Goal: Find specific page/section: Find specific page/section

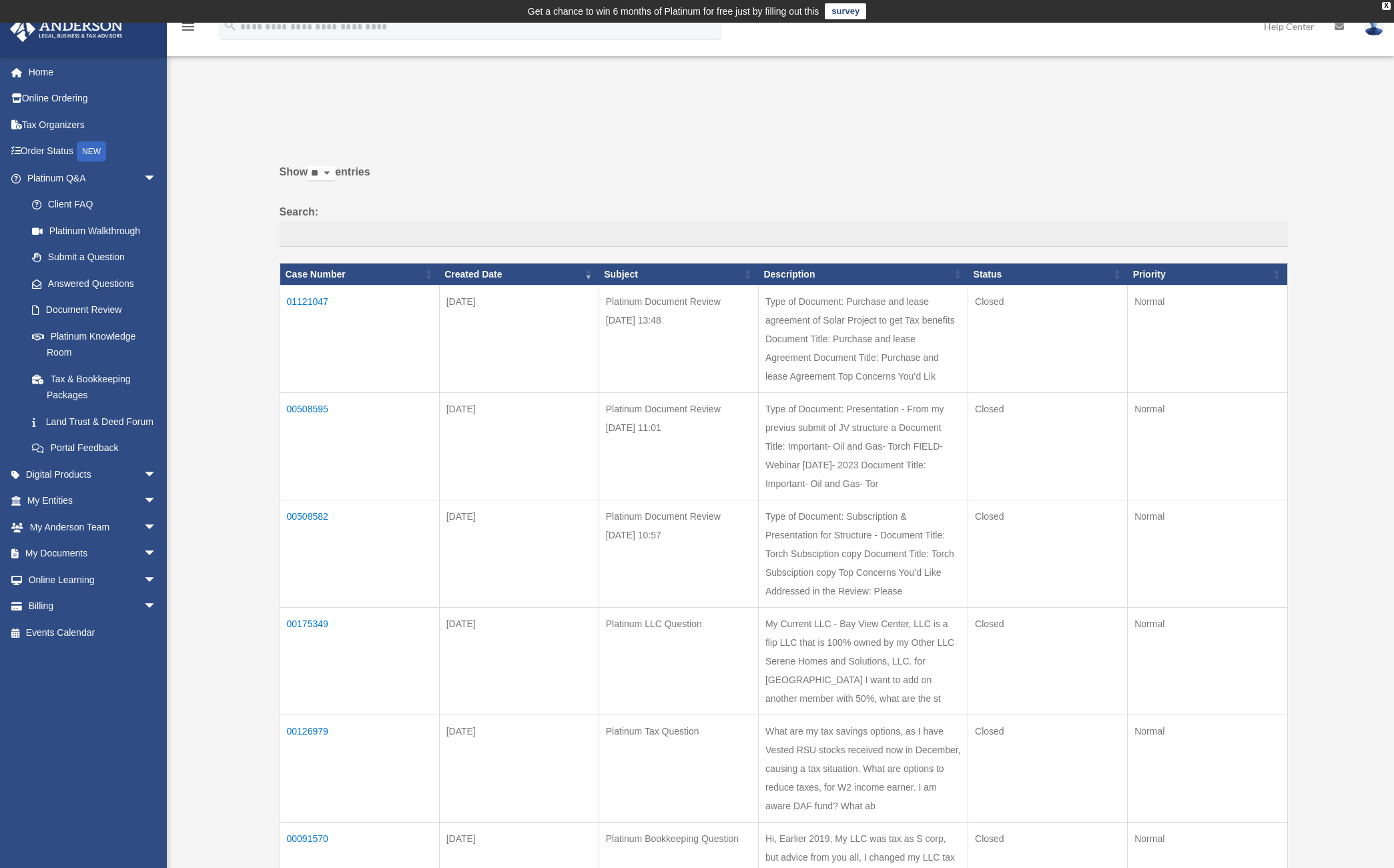
click at [310, 293] on td "01121047" at bounding box center [359, 339] width 159 height 108
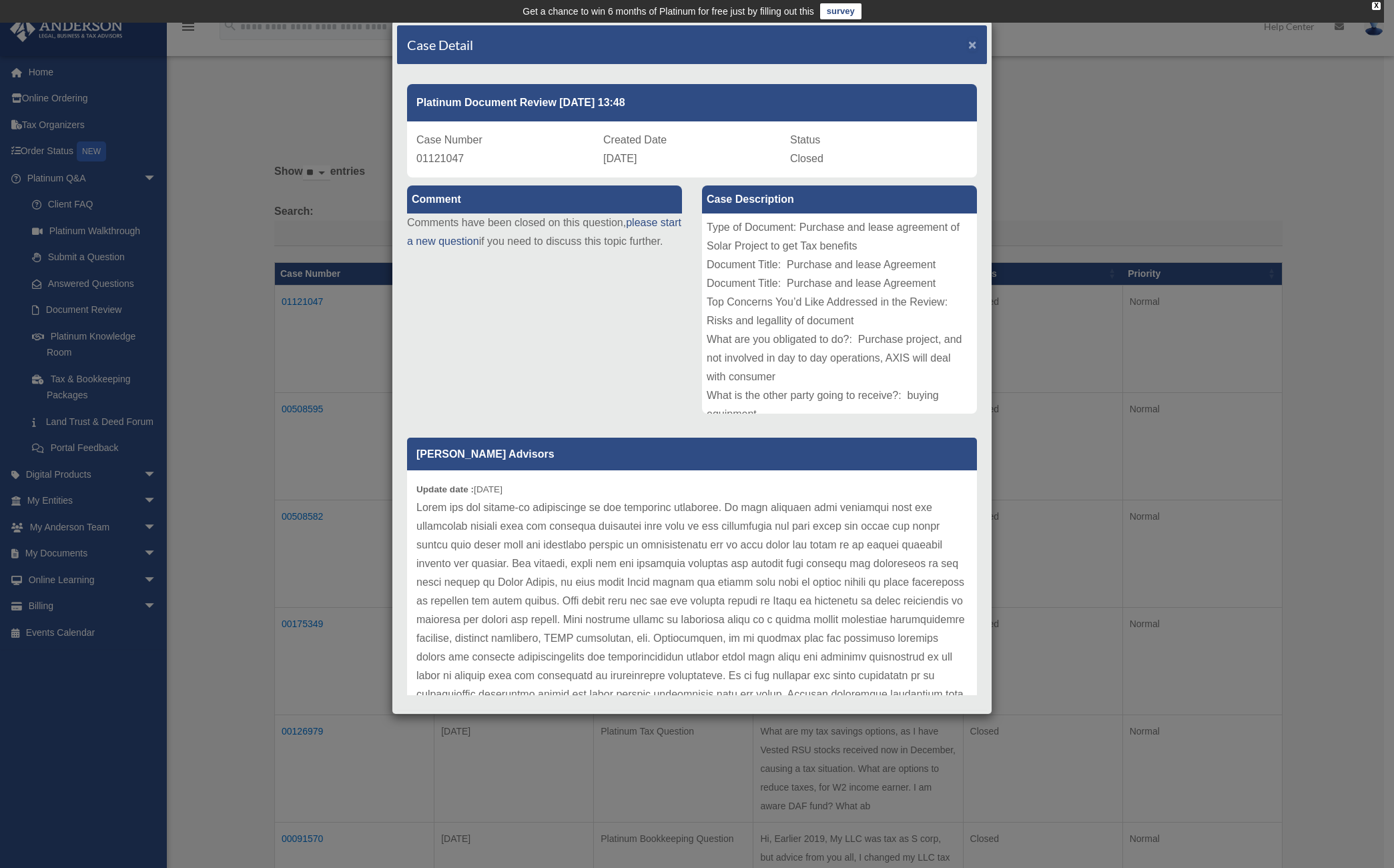
click at [968, 45] on span "×" at bounding box center [972, 45] width 8 height 15
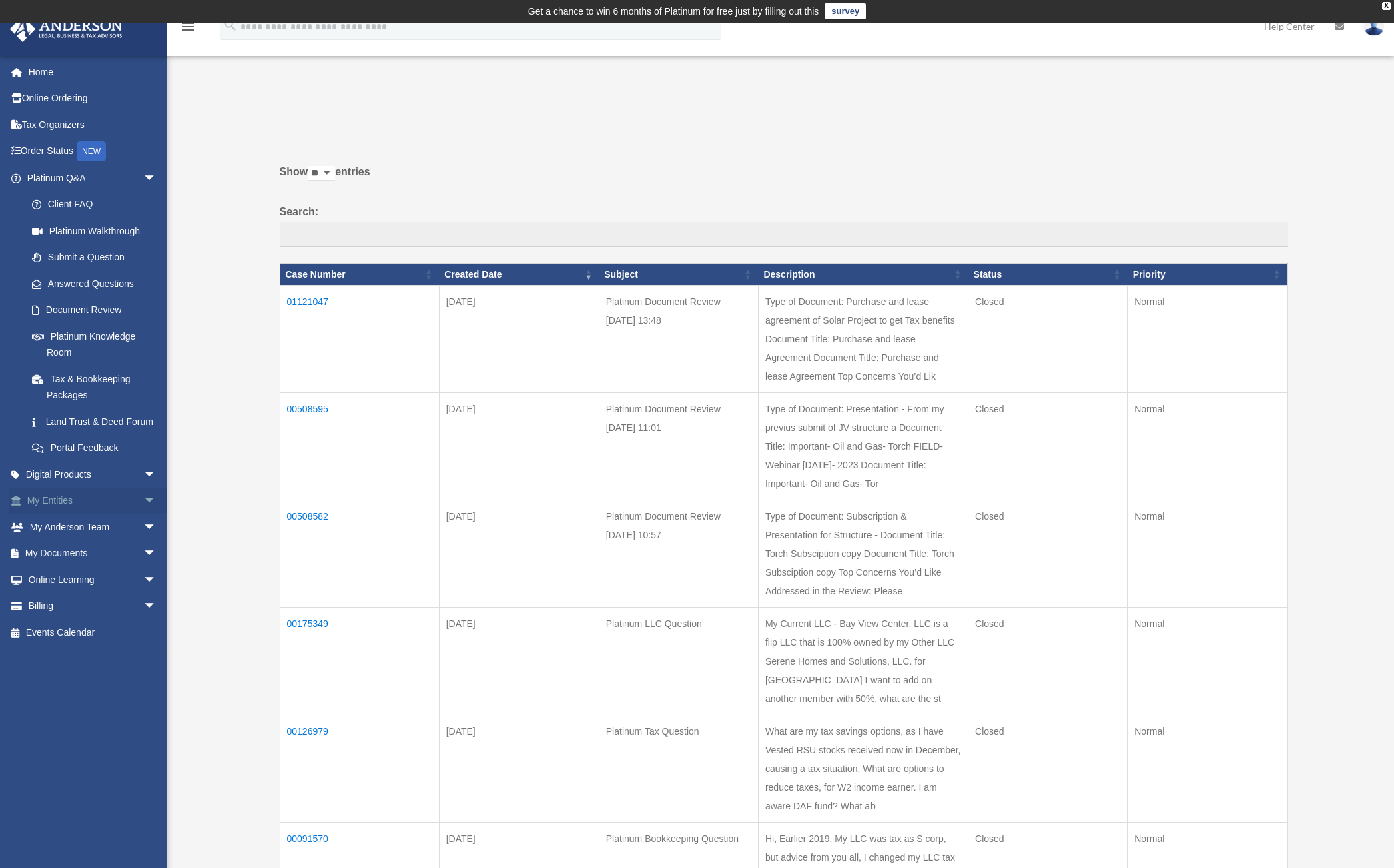
click at [84, 515] on link "My Entities arrow_drop_down" at bounding box center [93, 501] width 168 height 27
click at [143, 508] on span "arrow_drop_down" at bounding box center [156, 501] width 27 height 27
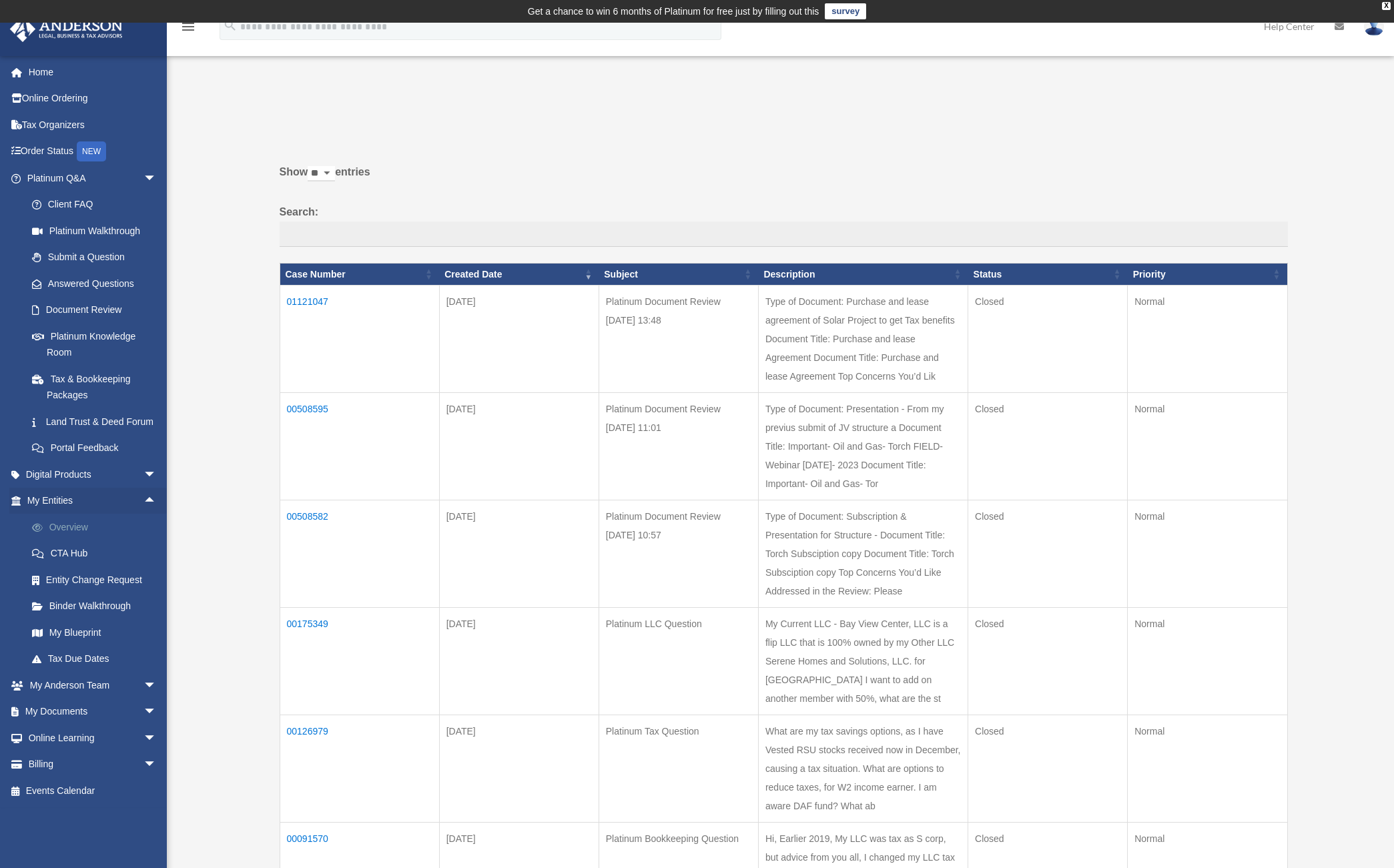
click at [111, 540] on link "Overview" at bounding box center [98, 527] width 158 height 27
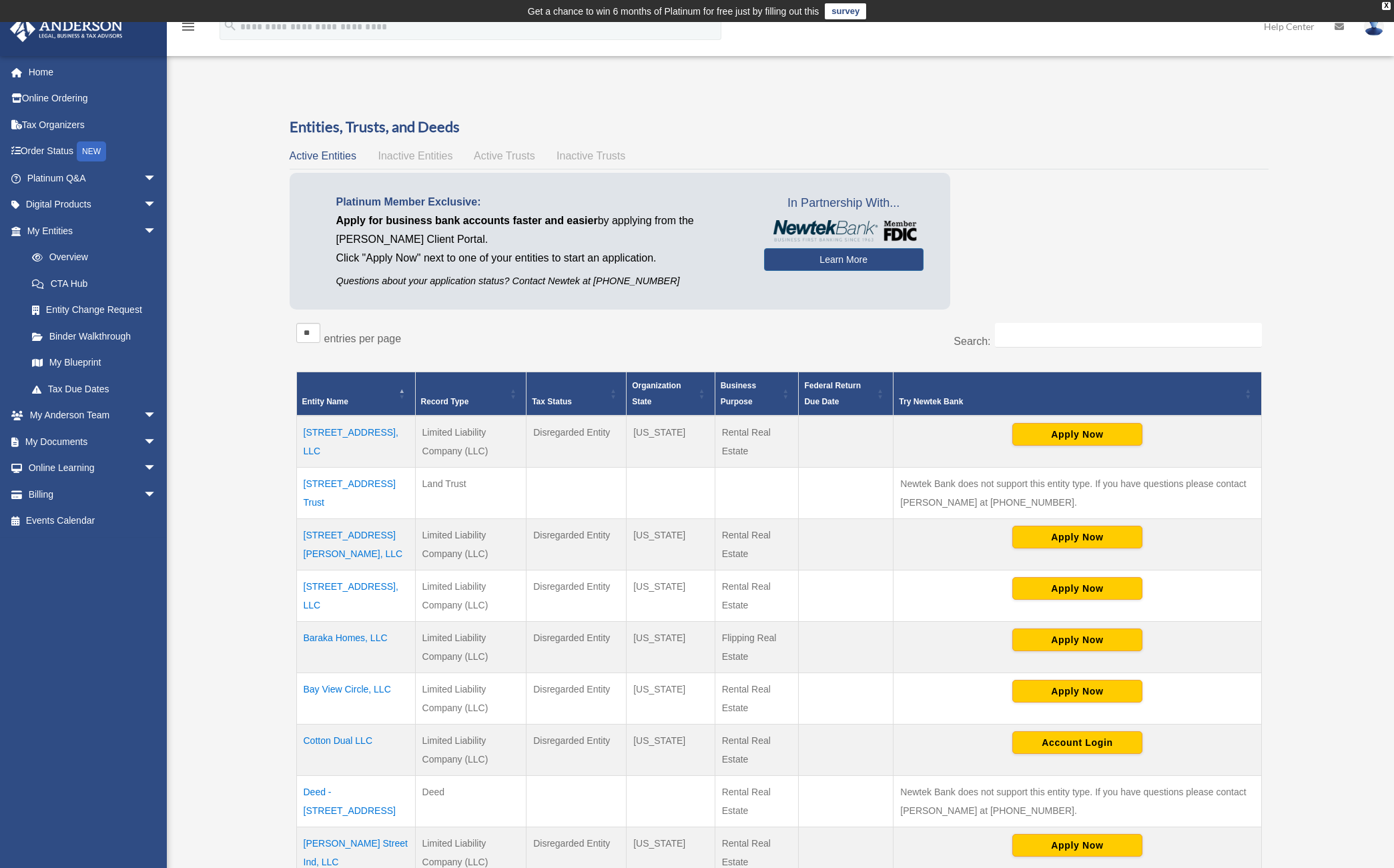
click at [1046, 322] on div "** ** ** *** entries per page Search: Entity Name Record Type Tax Status Organi…" at bounding box center [779, 675] width 979 height 719
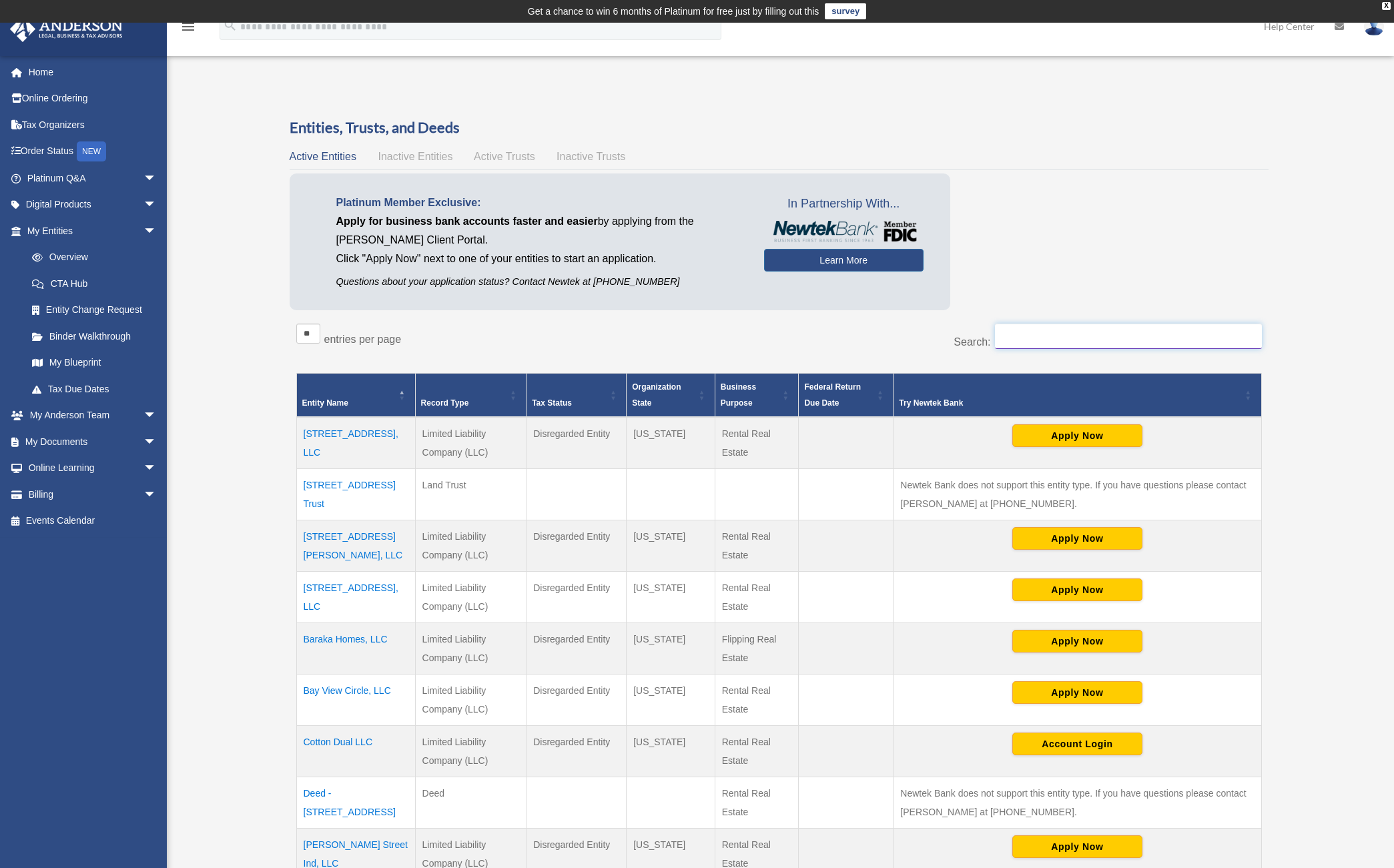
click at [1046, 339] on input "Search:" at bounding box center [1128, 336] width 267 height 25
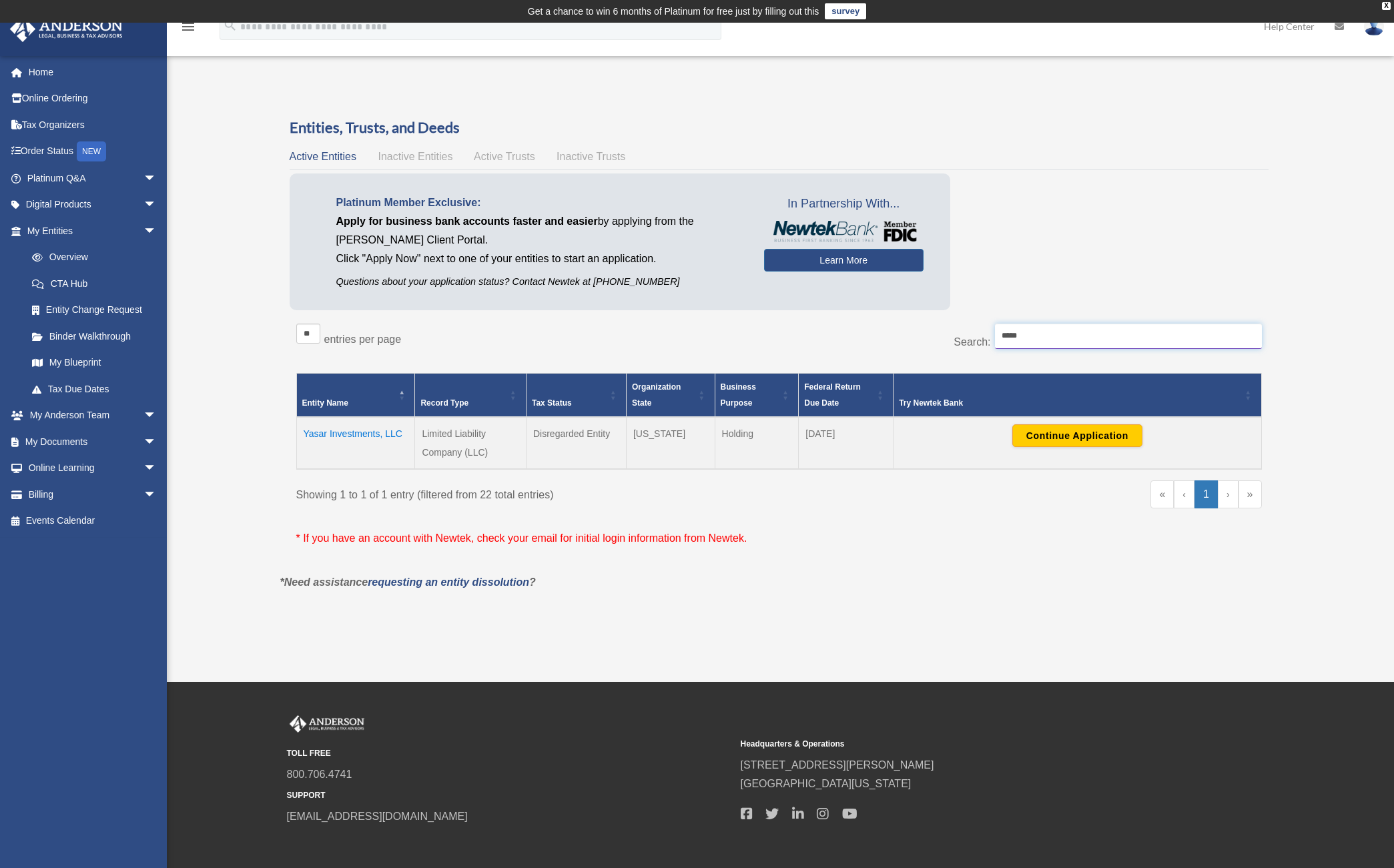
type input "*****"
click at [670, 434] on td "[US_STATE]" at bounding box center [670, 443] width 89 height 52
click at [673, 434] on td "[US_STATE]" at bounding box center [670, 443] width 89 height 52
click at [668, 438] on td "[US_STATE]" at bounding box center [670, 443] width 89 height 52
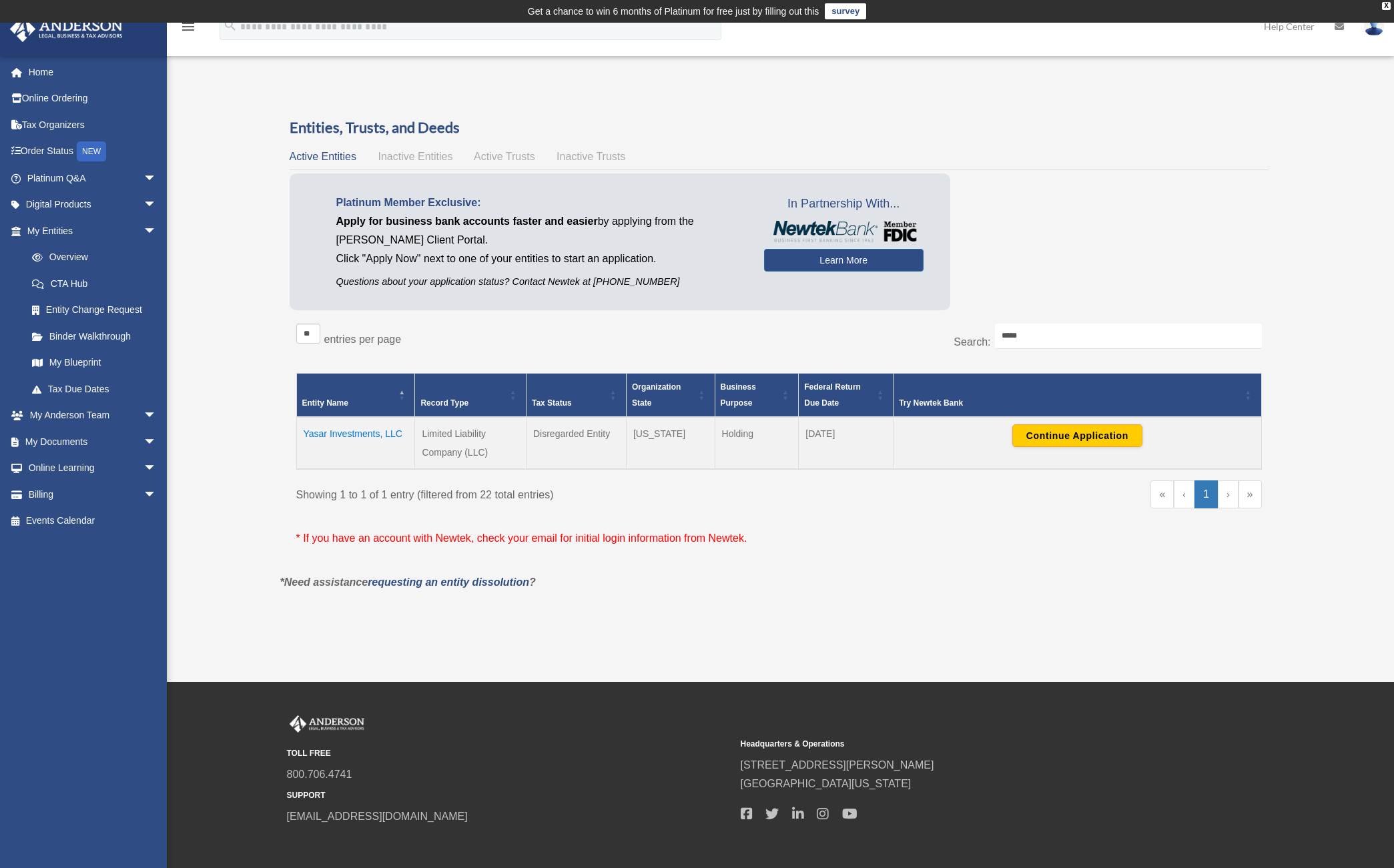
click at [668, 438] on td "[US_STATE]" at bounding box center [670, 443] width 89 height 52
click at [351, 430] on td "Yasar Investments, LLC" at bounding box center [355, 443] width 119 height 52
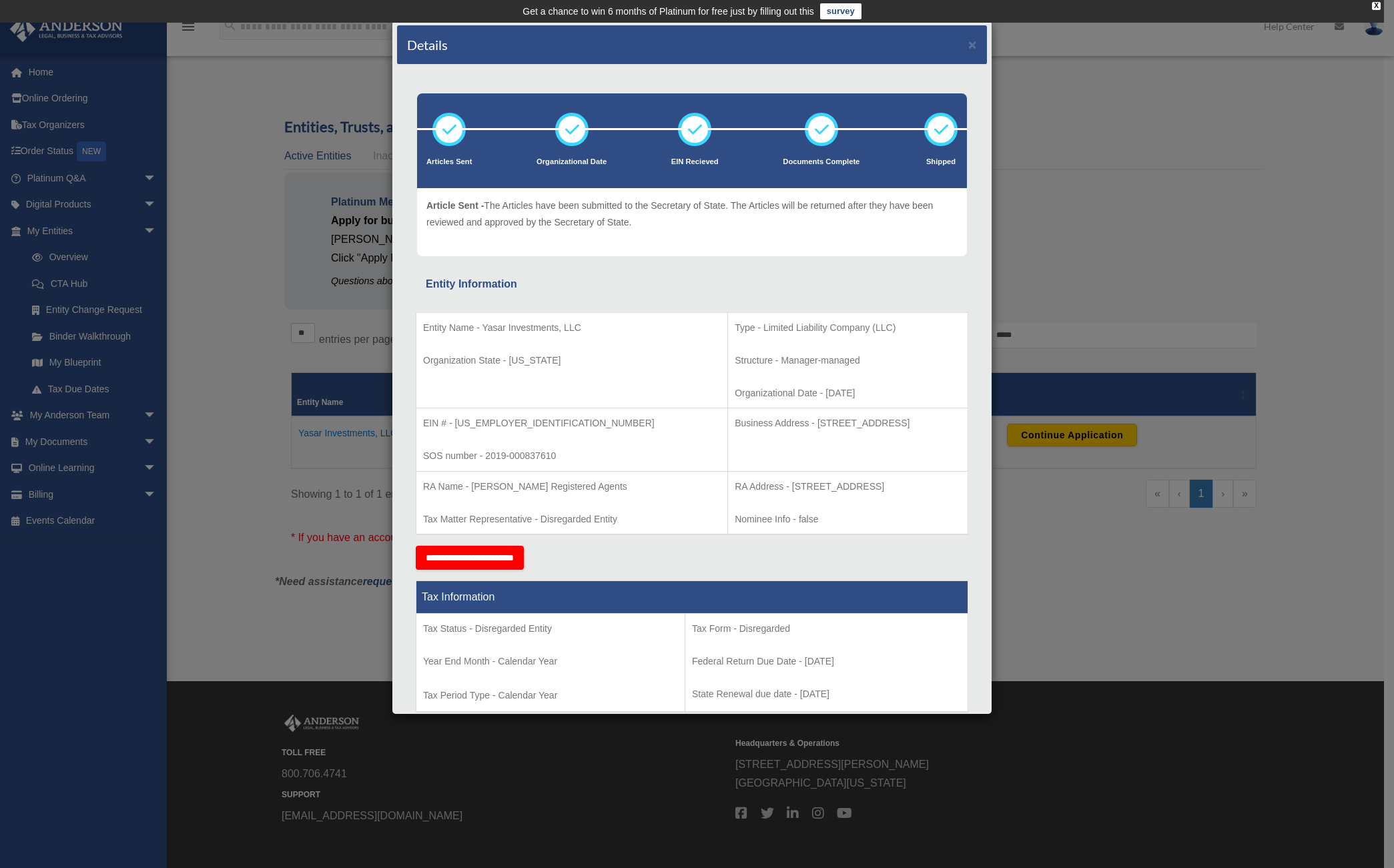
click at [512, 362] on p "Organization State - [US_STATE]" at bounding box center [572, 360] width 298 height 17
click at [770, 498] on td "RA Address - [STREET_ADDRESS] Info - false" at bounding box center [848, 502] width 240 height 64
click at [1249, 281] on div "Details × Articles Sent Organizational Date" at bounding box center [697, 434] width 1394 height 868
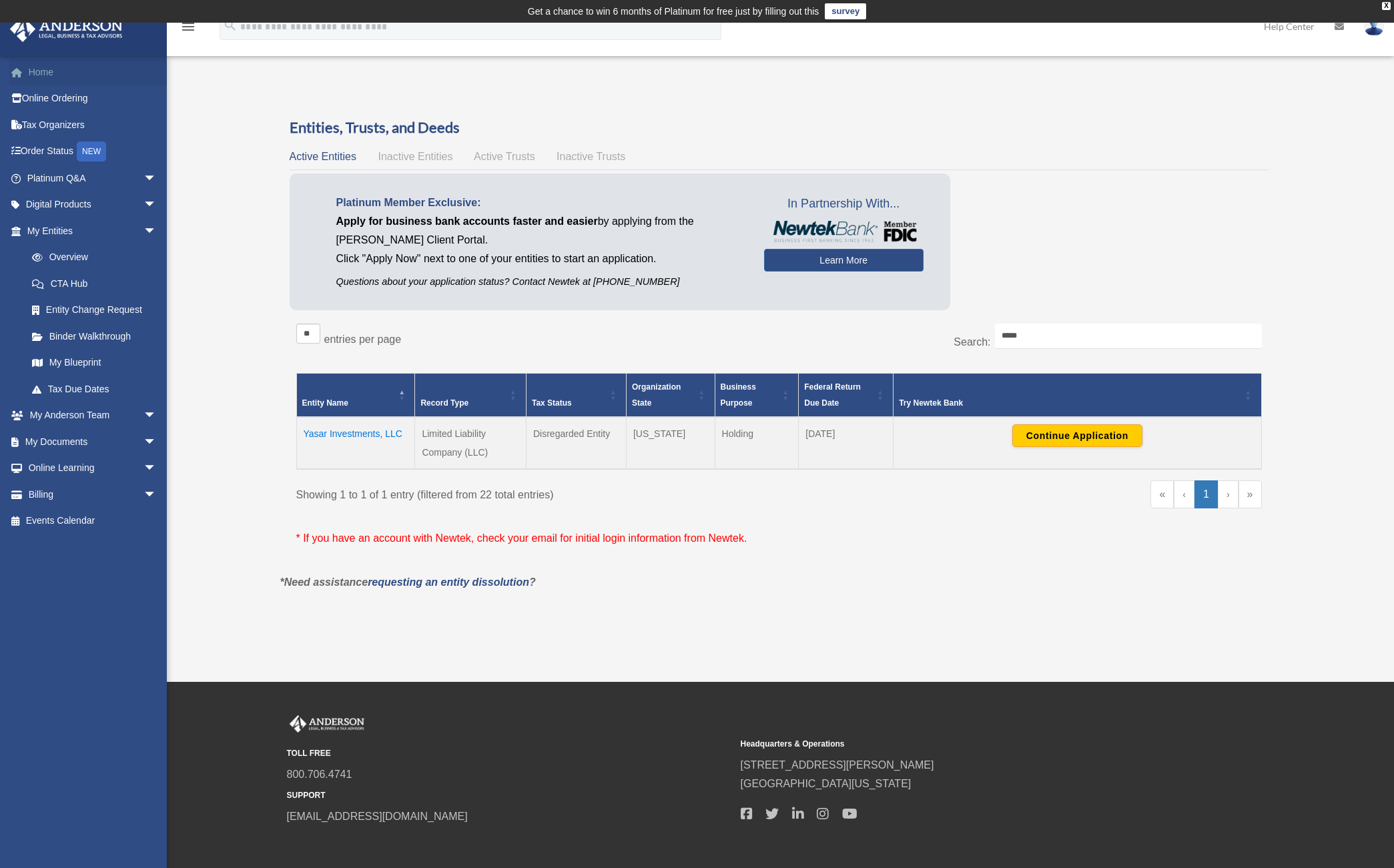
click at [67, 78] on link "Home" at bounding box center [93, 72] width 168 height 27
